Goal: Task Accomplishment & Management: Manage account settings

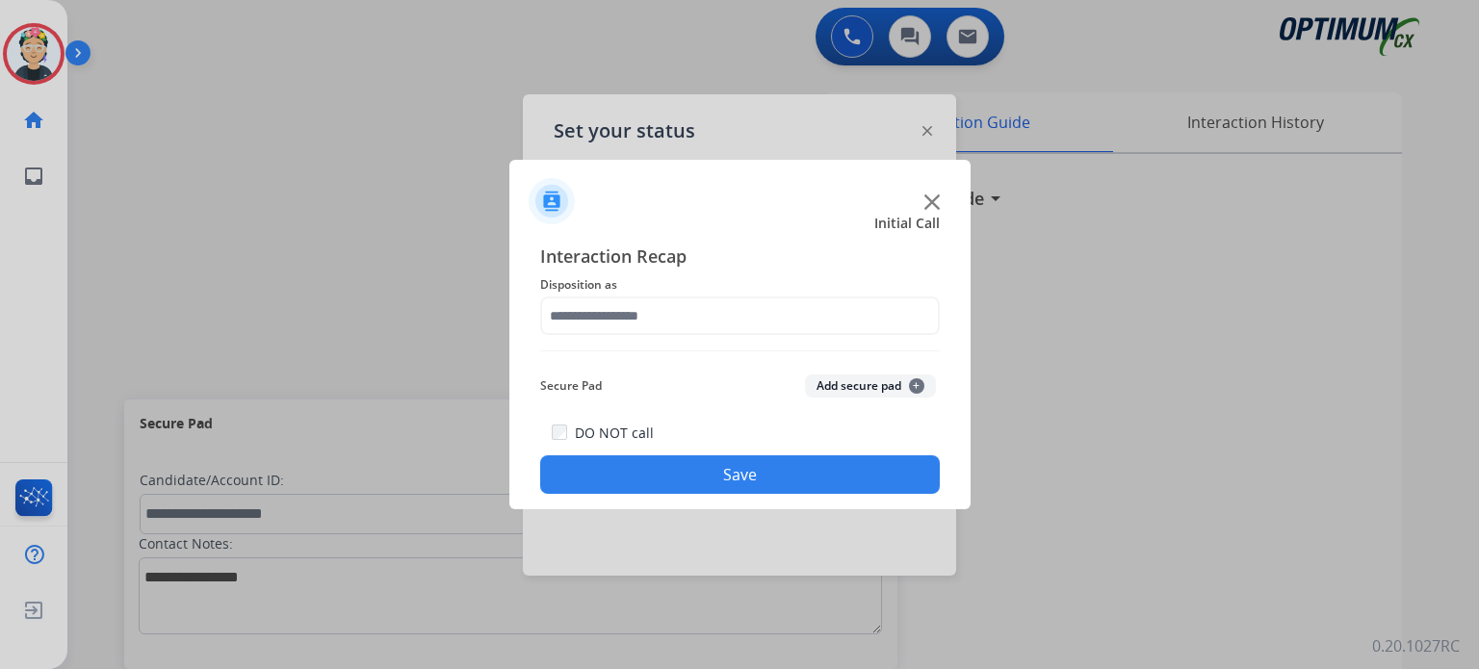
scroll to position [480, 0]
drag, startPoint x: 933, startPoint y: 184, endPoint x: 936, endPoint y: 194, distance: 10.1
click at [934, 185] on div at bounding box center [739, 193] width 461 height 67
click at [936, 202] on img at bounding box center [931, 202] width 15 height 15
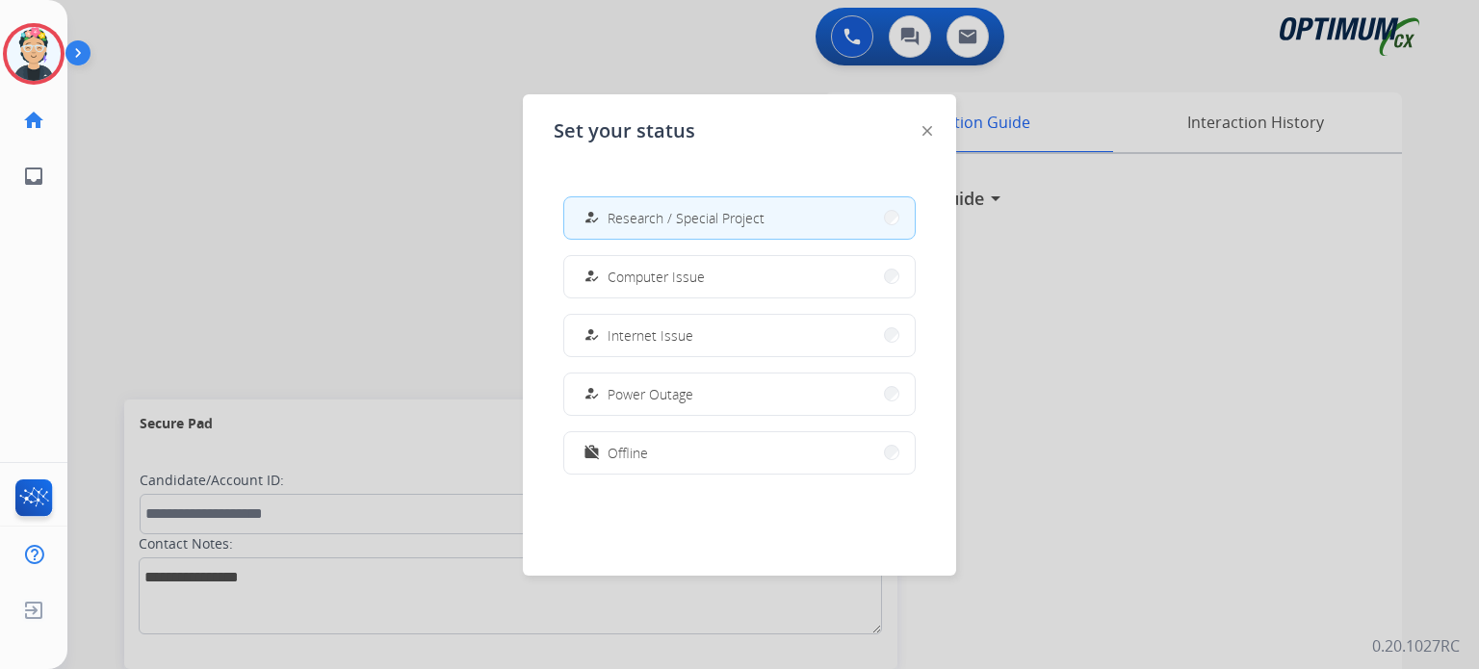
click at [936, 203] on div "Set your status how_to_reg Available free_breakfast Break fastfood Lunch how_to…" at bounding box center [739, 334] width 433 height 481
click at [811, 465] on button "work_off Offline" at bounding box center [739, 452] width 351 height 41
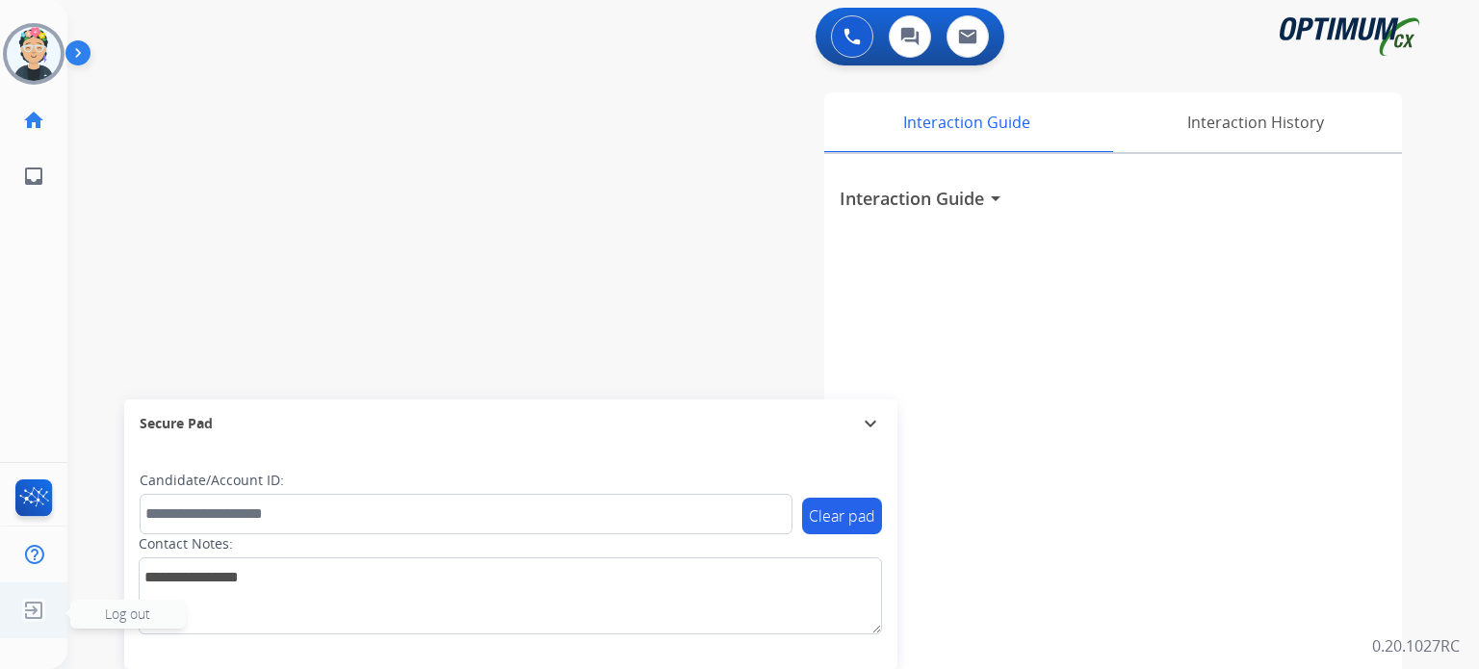
click at [29, 600] on img at bounding box center [33, 610] width 35 height 37
